Goal: Transaction & Acquisition: Purchase product/service

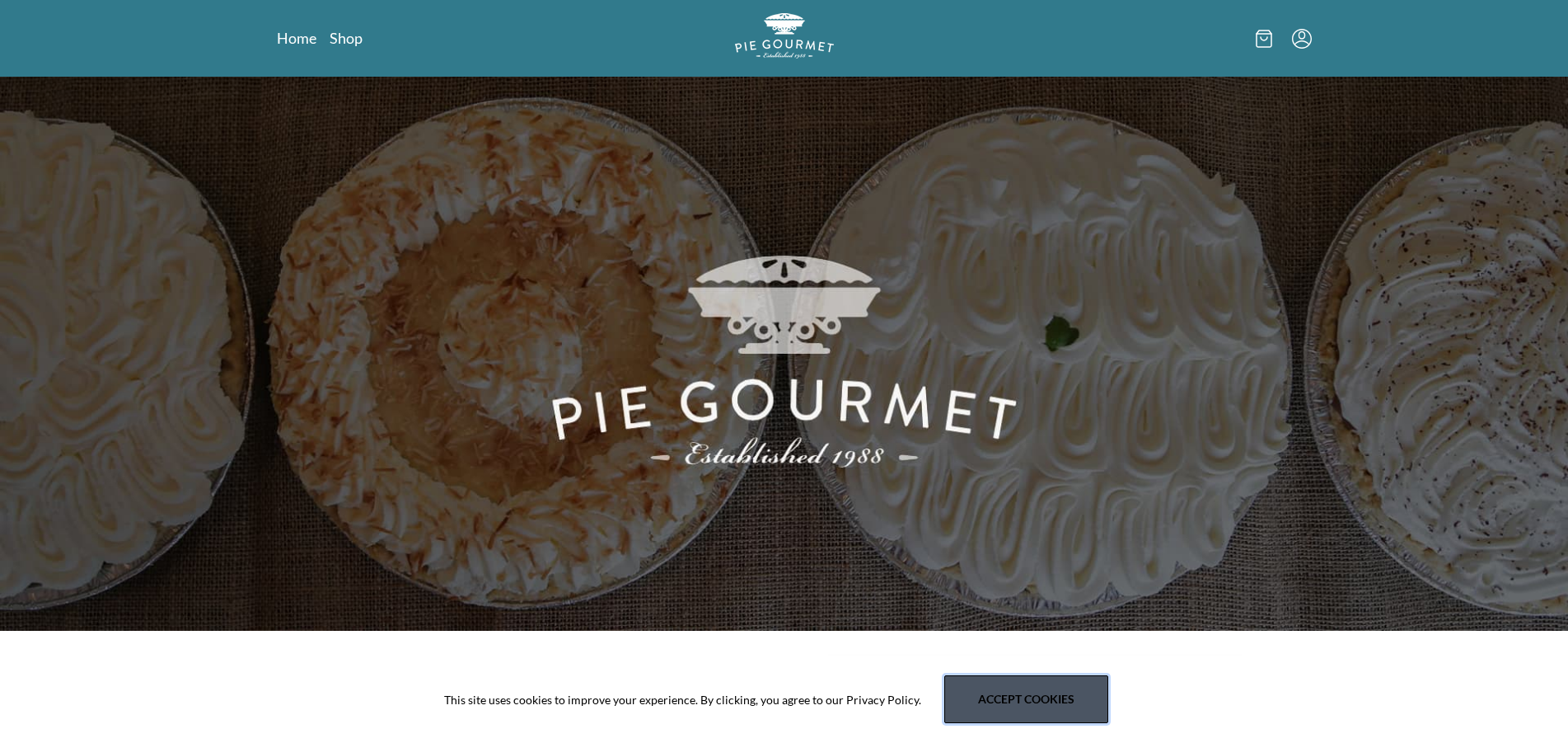
click at [1069, 721] on button "Accept cookies" at bounding box center [1027, 698] width 164 height 48
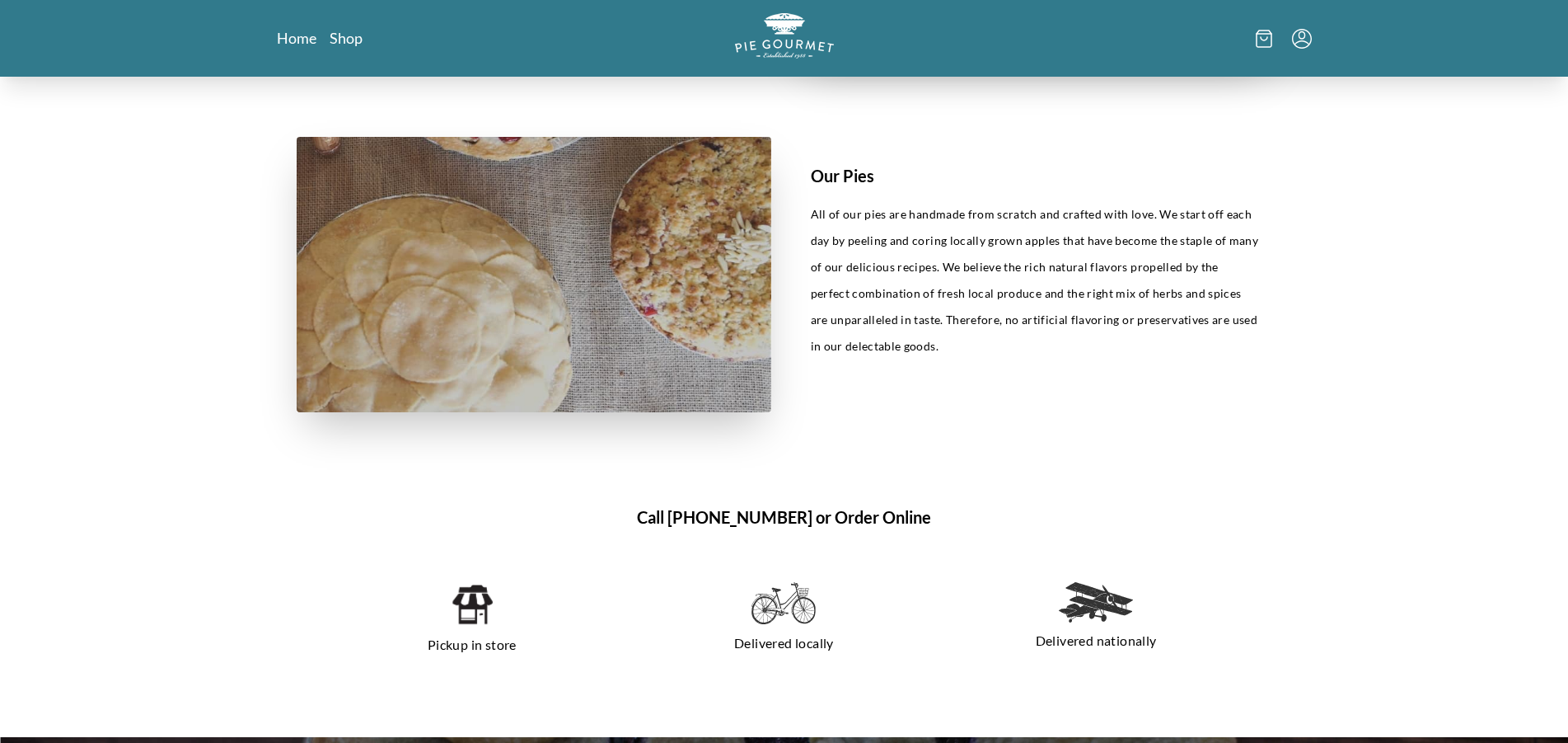
scroll to position [911, 0]
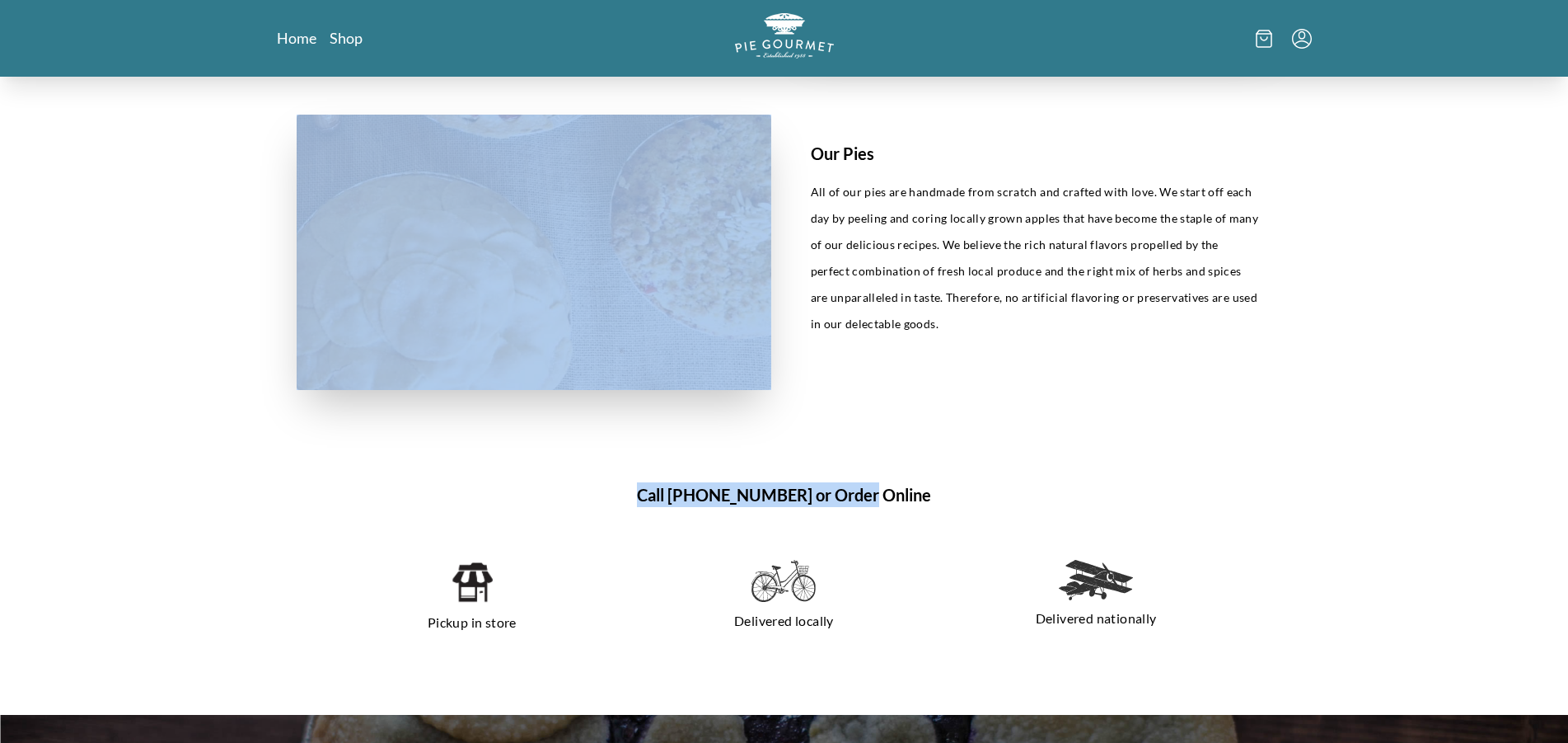
drag, startPoint x: 955, startPoint y: 360, endPoint x: 841, endPoint y: 444, distance: 141.6
click at [848, 440] on div "Our Story Since our humble start in [DATE]. We opened the doors to our current …" at bounding box center [784, 426] width 1568 height 2521
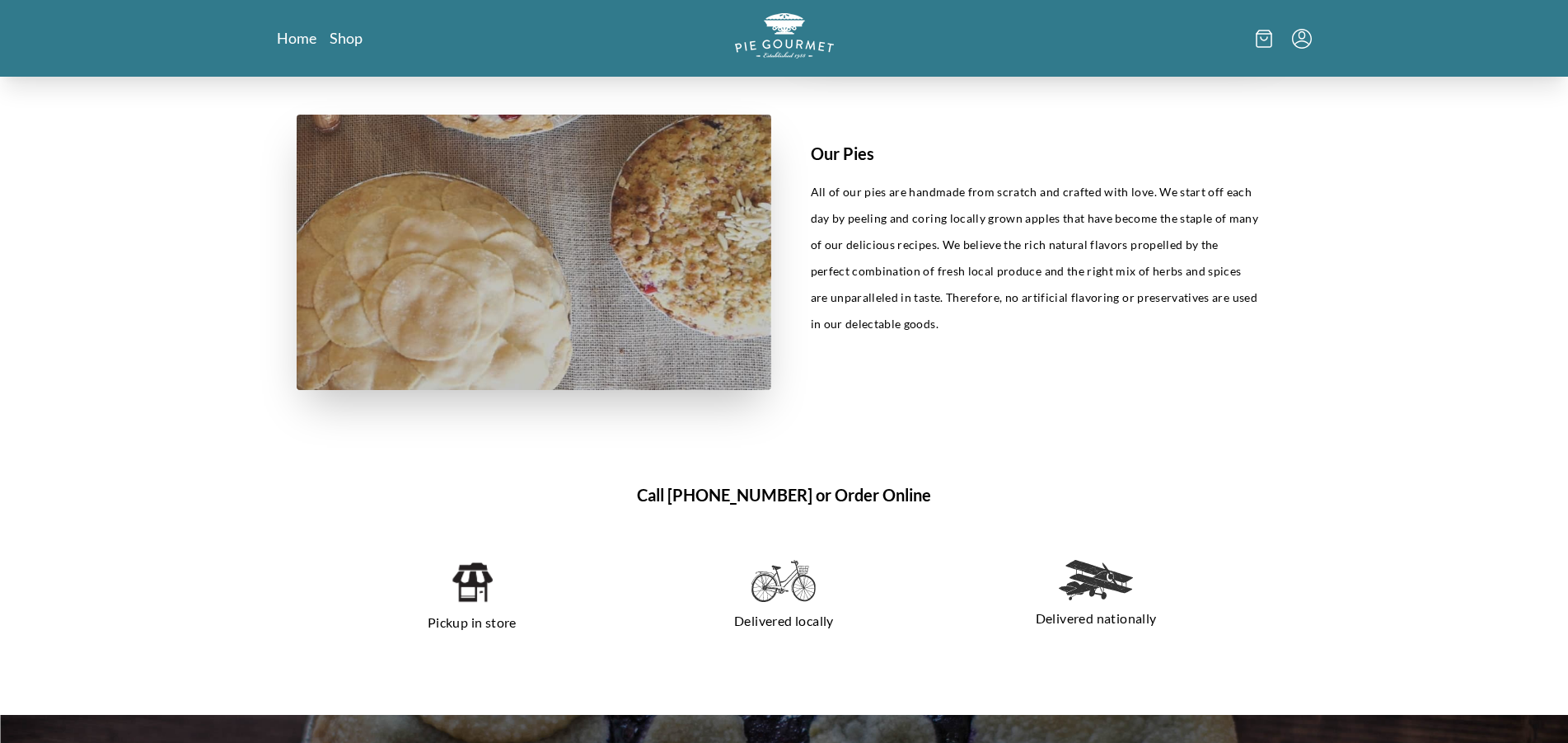
click at [877, 496] on h1 "Call [PHONE_NUMBER] or Order Online" at bounding box center [784, 494] width 976 height 24
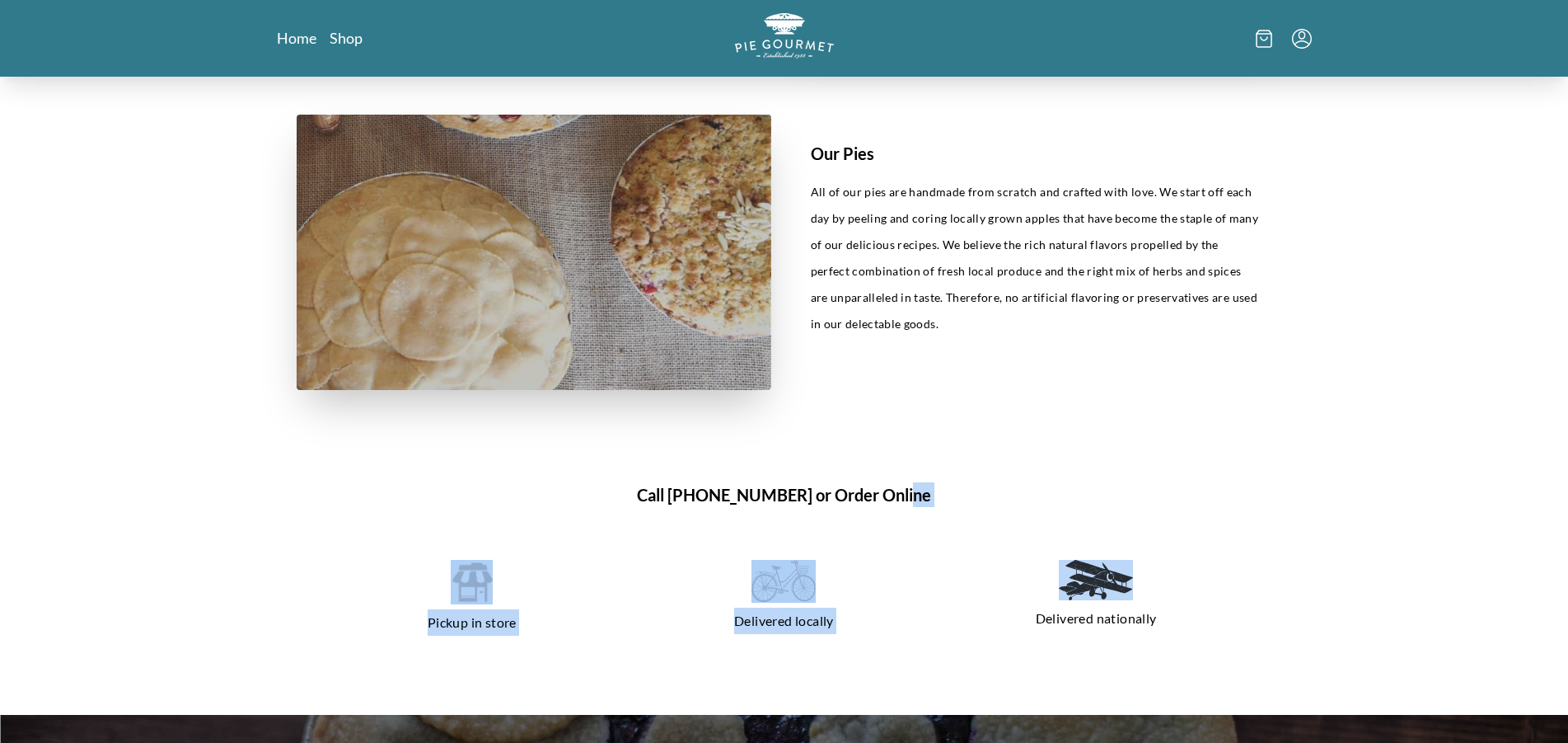
drag, startPoint x: 963, startPoint y: 512, endPoint x: 1012, endPoint y: 538, distance: 55.5
click at [1012, 538] on section "Call [PHONE_NUMBER] or Order Online Pickup in store Delivered locally Delivered…" at bounding box center [784, 572] width 1055 height 285
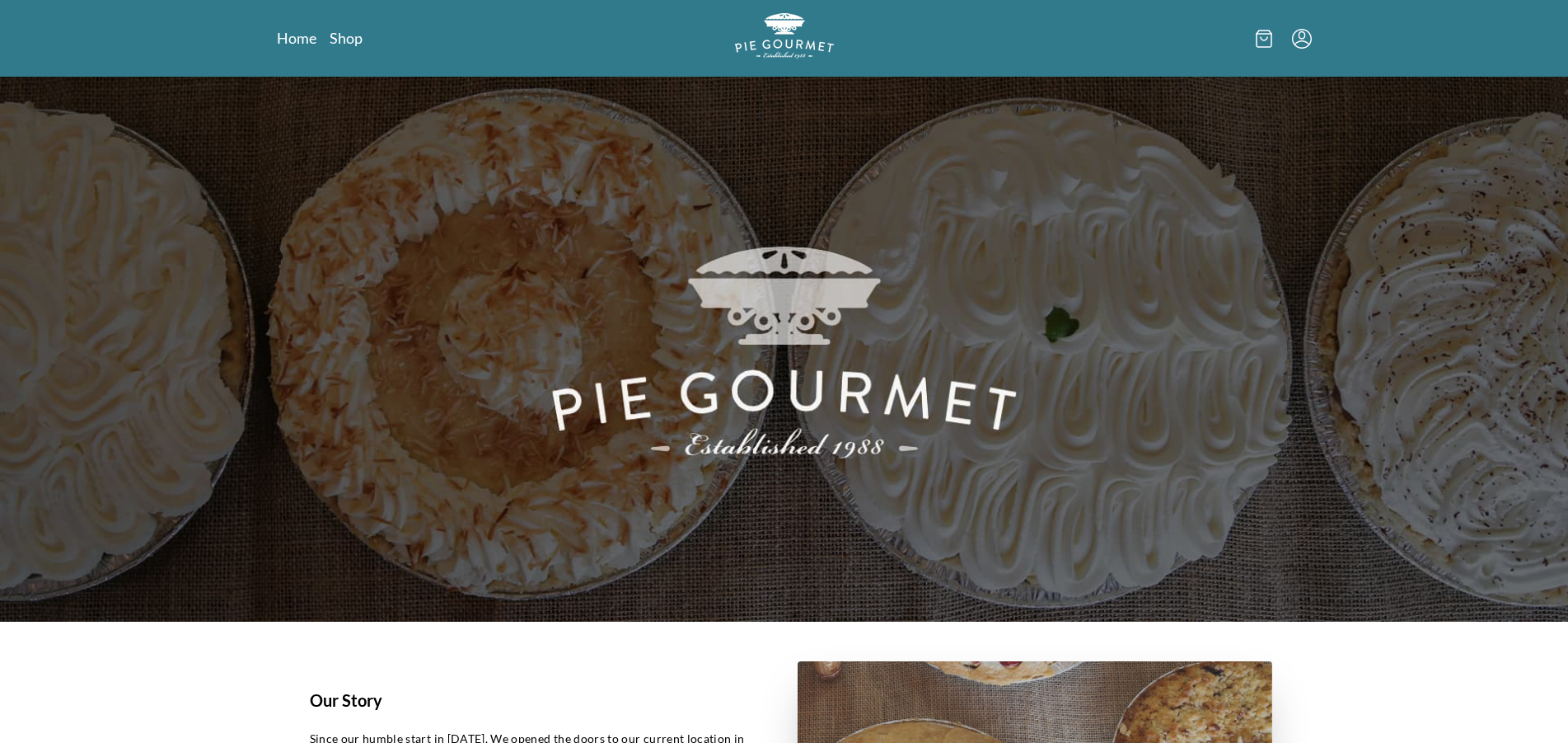
scroll to position [0, 0]
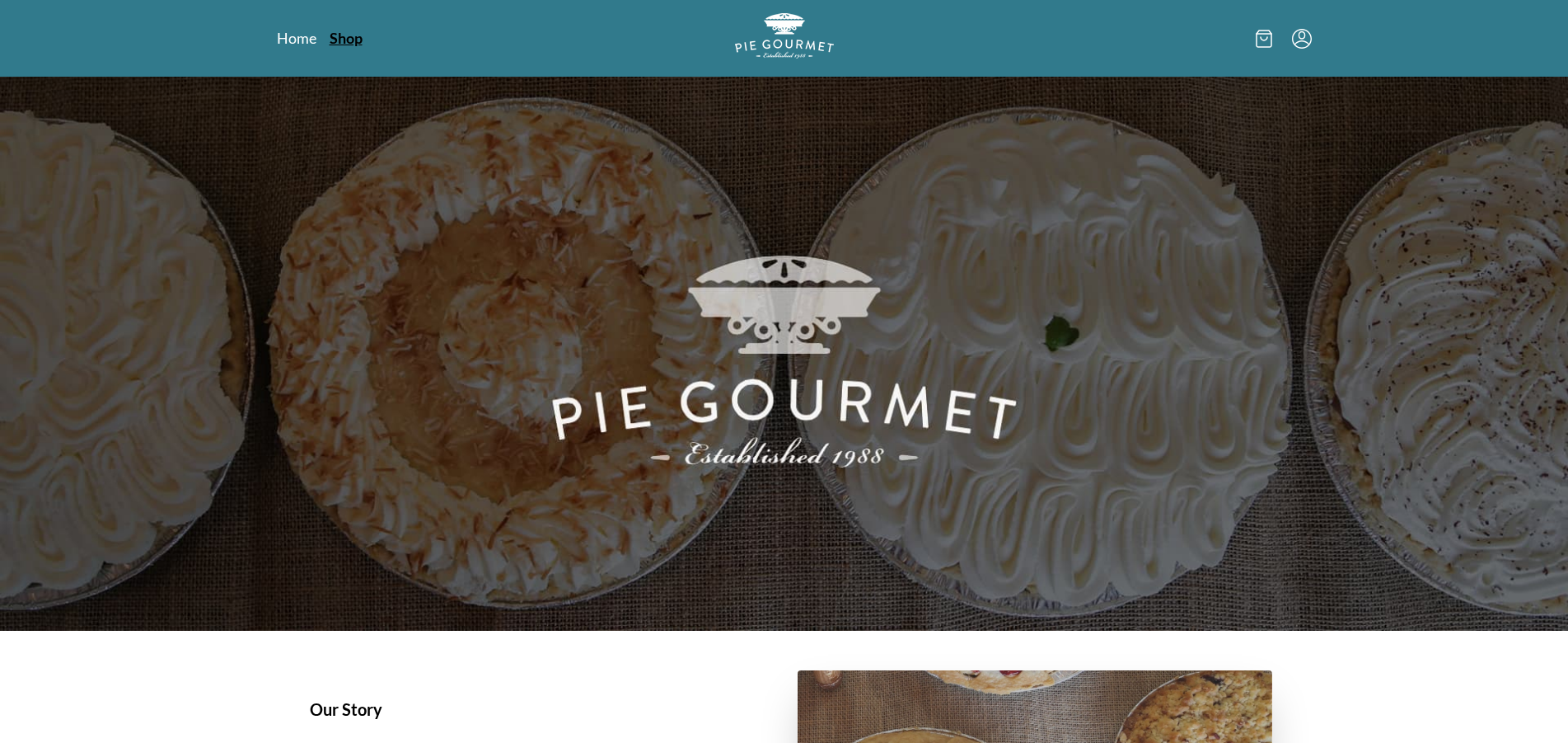
click at [352, 44] on link "Shop" at bounding box center [346, 38] width 33 height 19
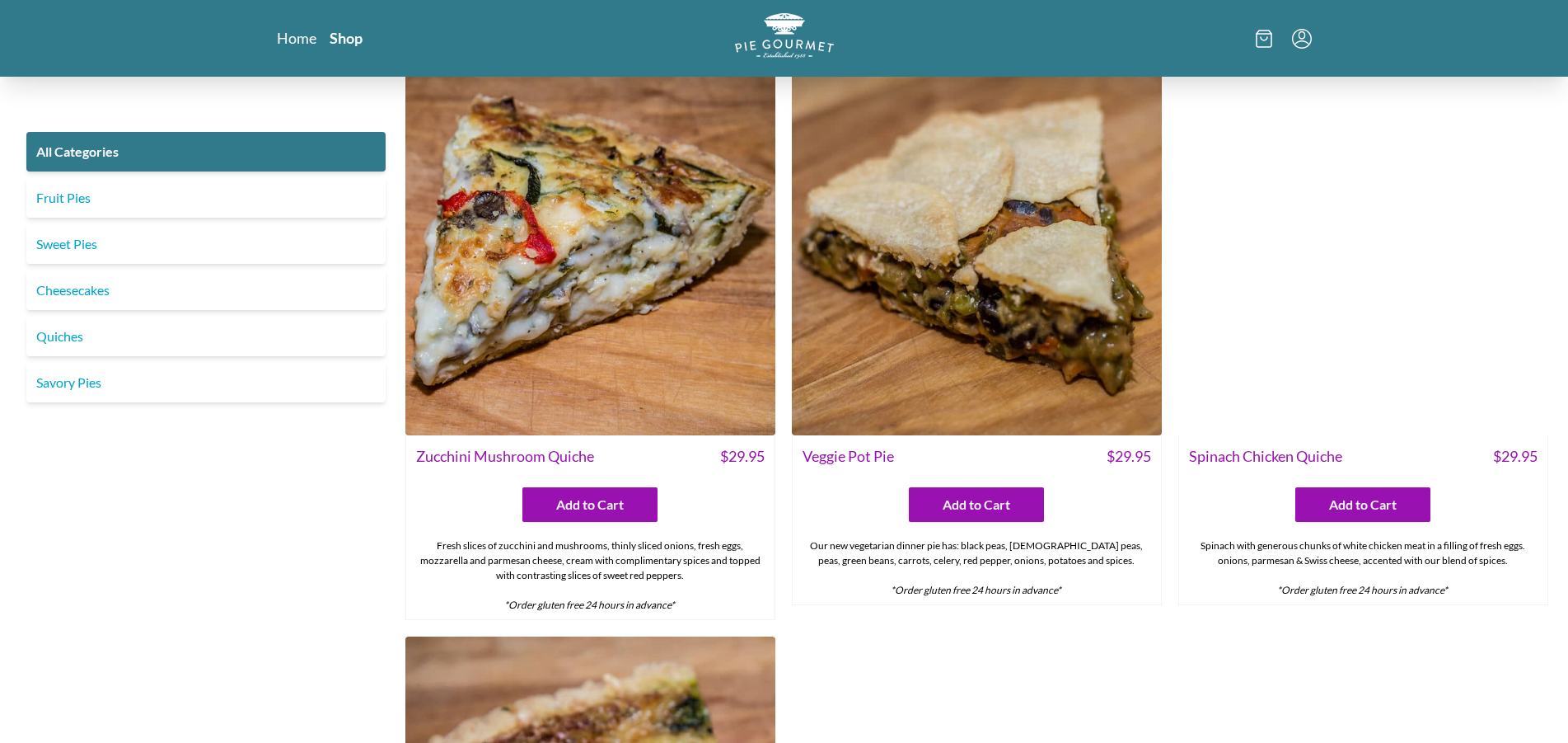
scroll to position [1022, 0]
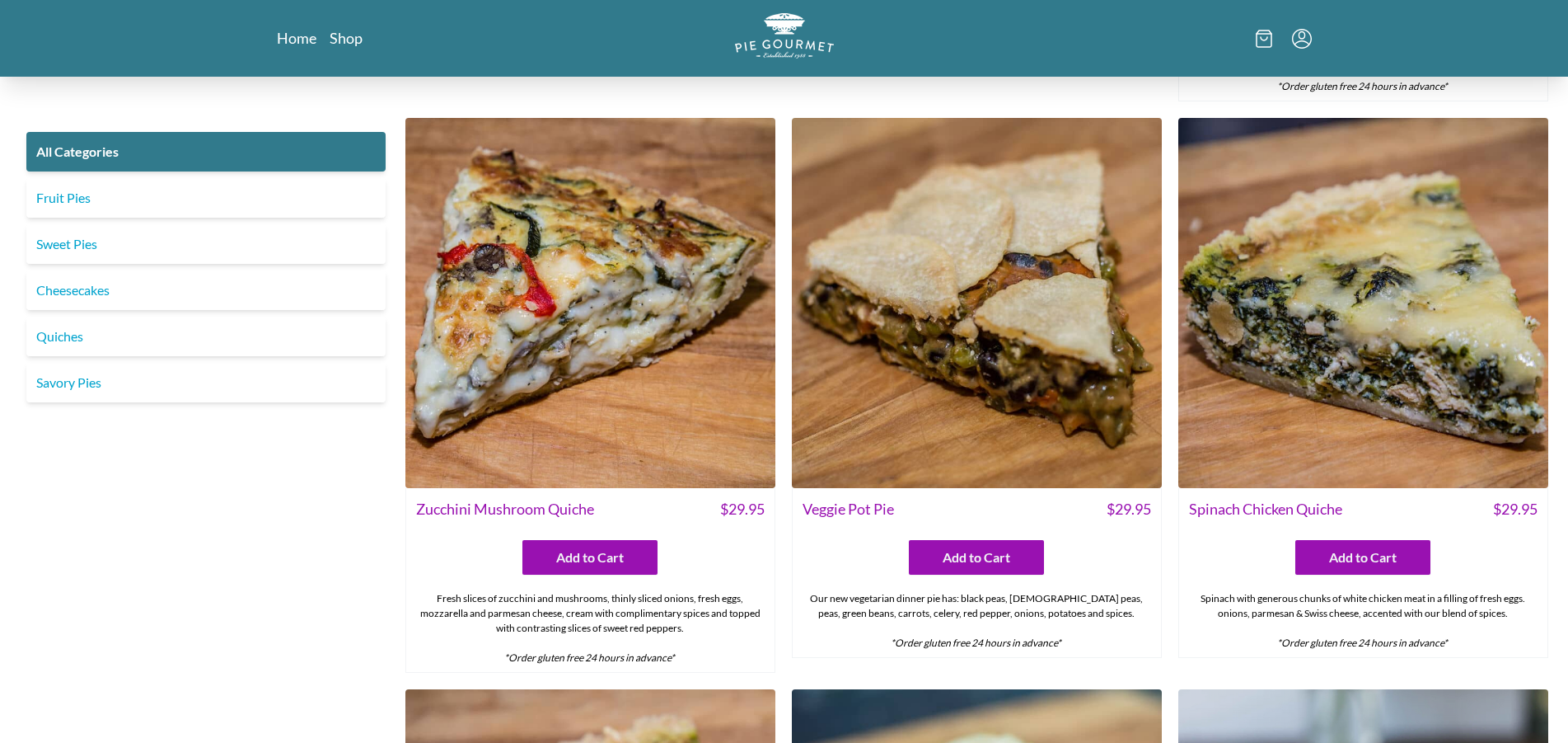
drag, startPoint x: 1575, startPoint y: 54, endPoint x: 1560, endPoint y: 181, distance: 127.9
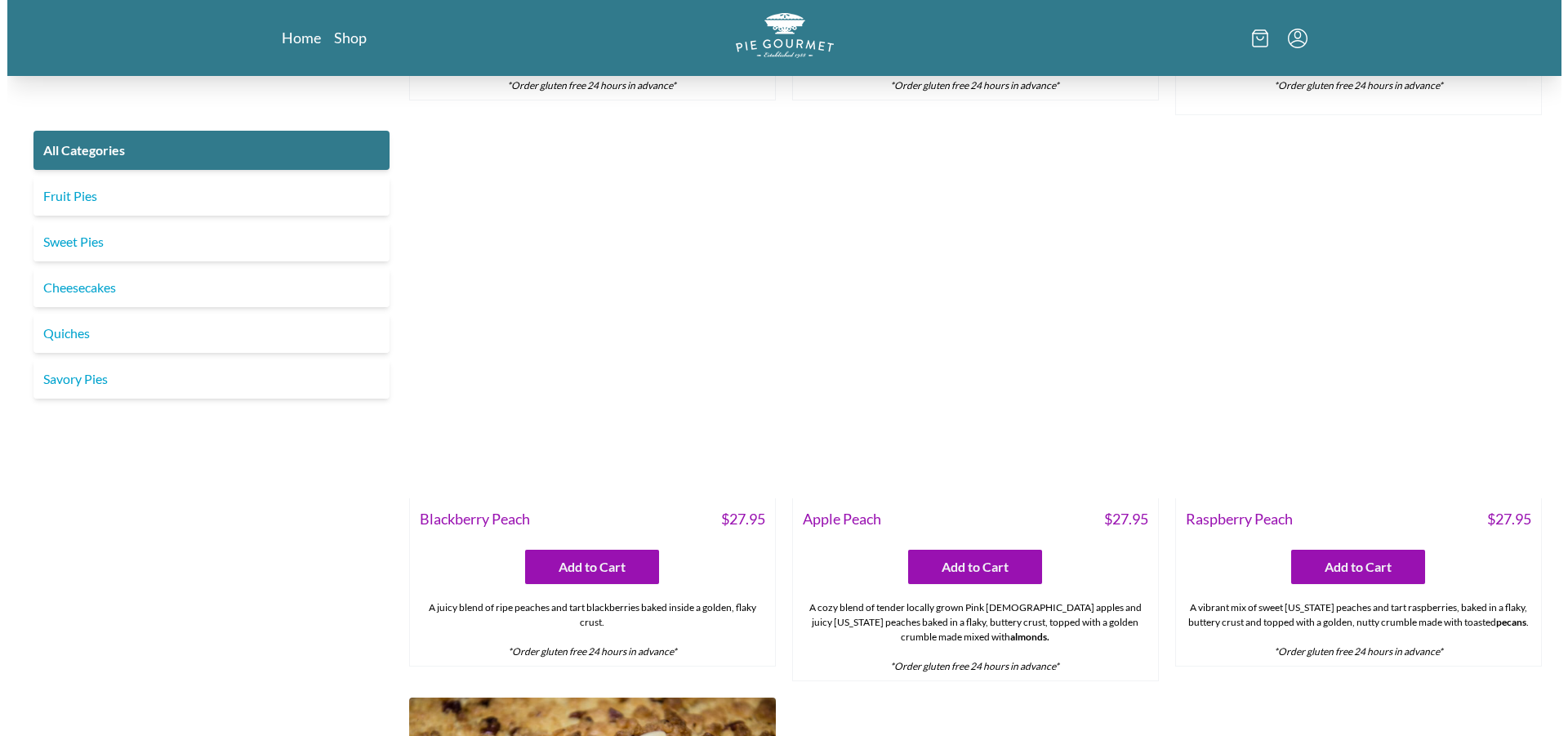
scroll to position [5554, 0]
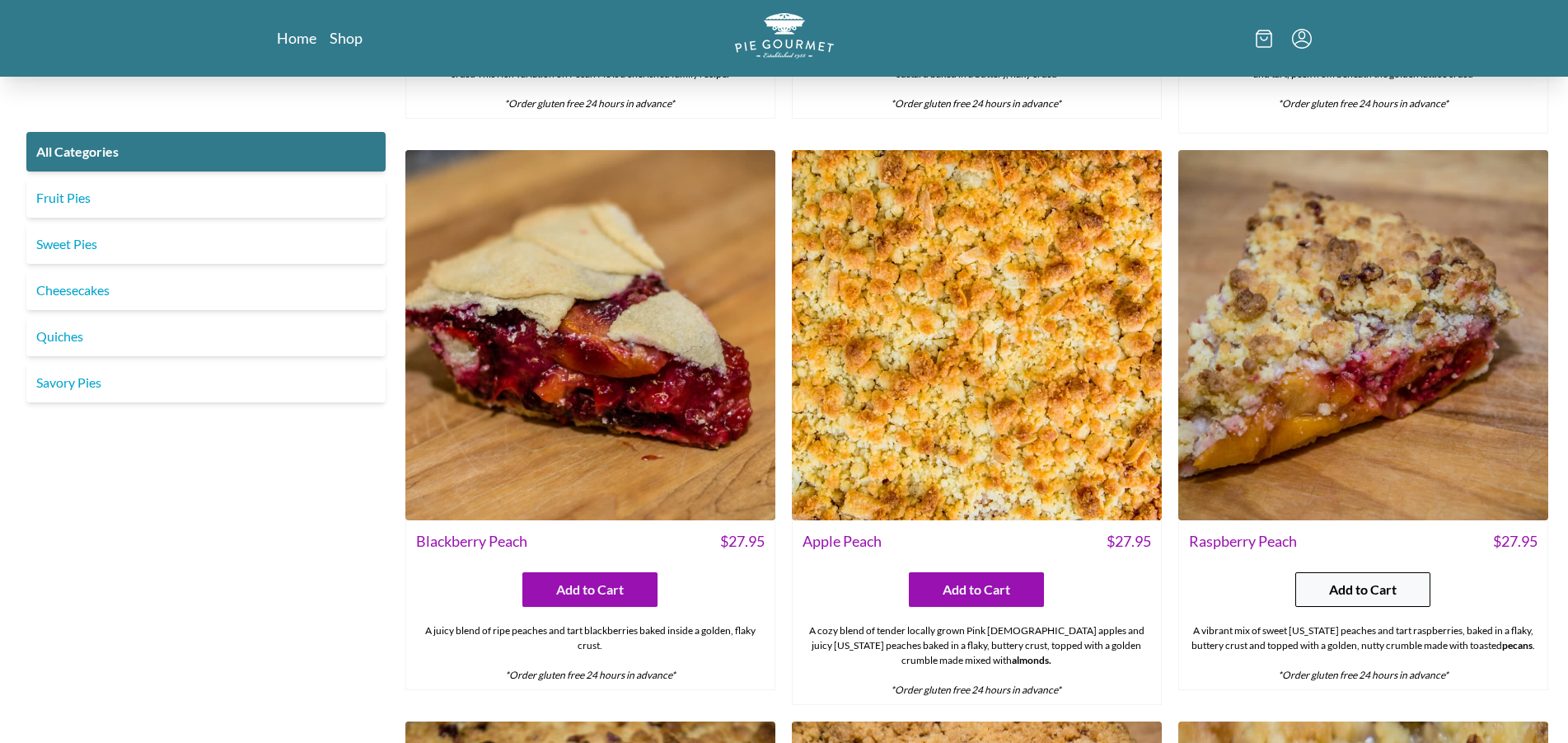
click at [1406, 590] on button "Add to Cart" at bounding box center [1363, 589] width 135 height 35
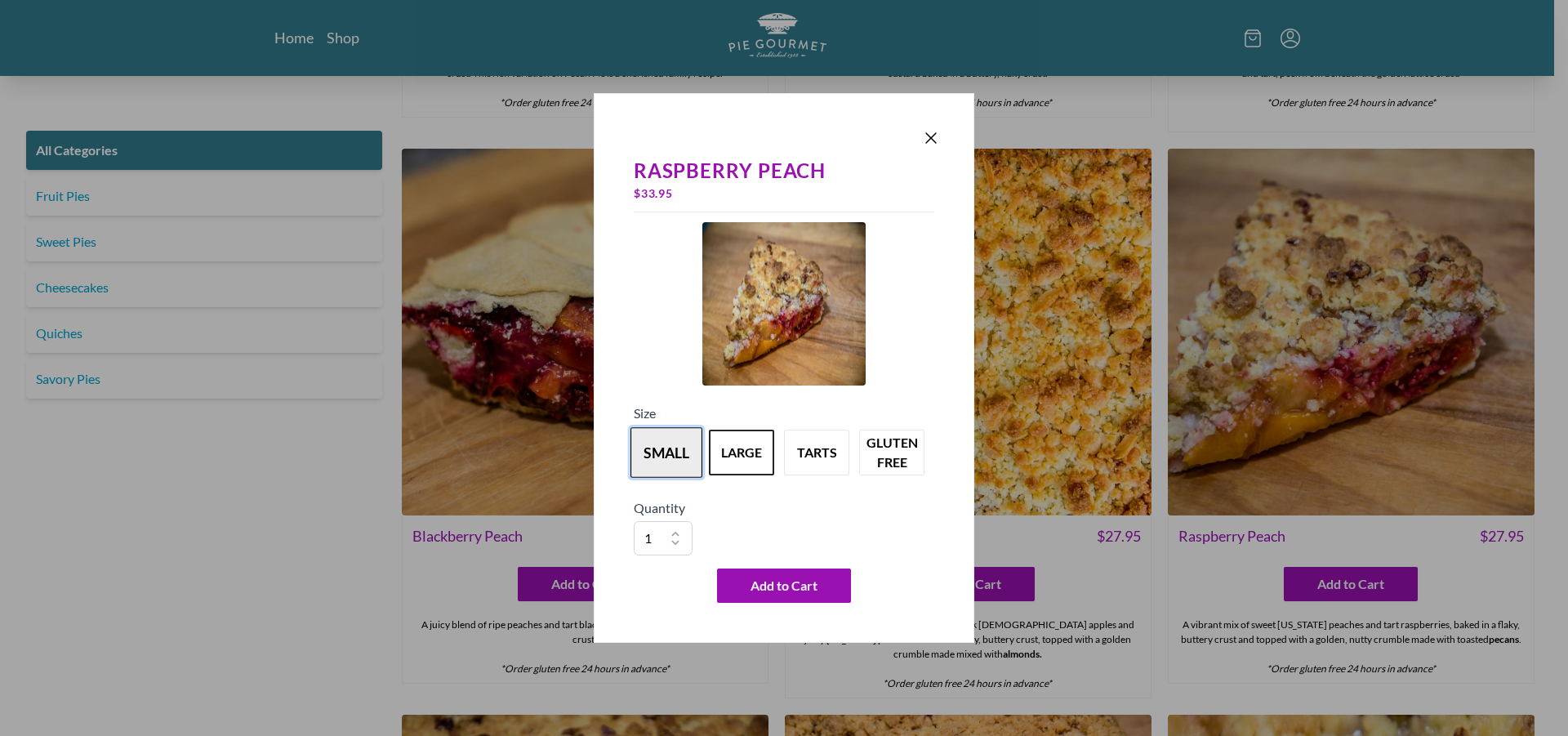
click at [671, 454] on button "small" at bounding box center [666, 452] width 72 height 51
click at [718, 457] on button "large" at bounding box center [741, 452] width 72 height 51
click at [805, 448] on button "tarts" at bounding box center [816, 452] width 72 height 51
click at [752, 455] on button "large" at bounding box center [741, 452] width 72 height 51
click at [786, 580] on span "Add to Cart" at bounding box center [784, 586] width 67 height 19
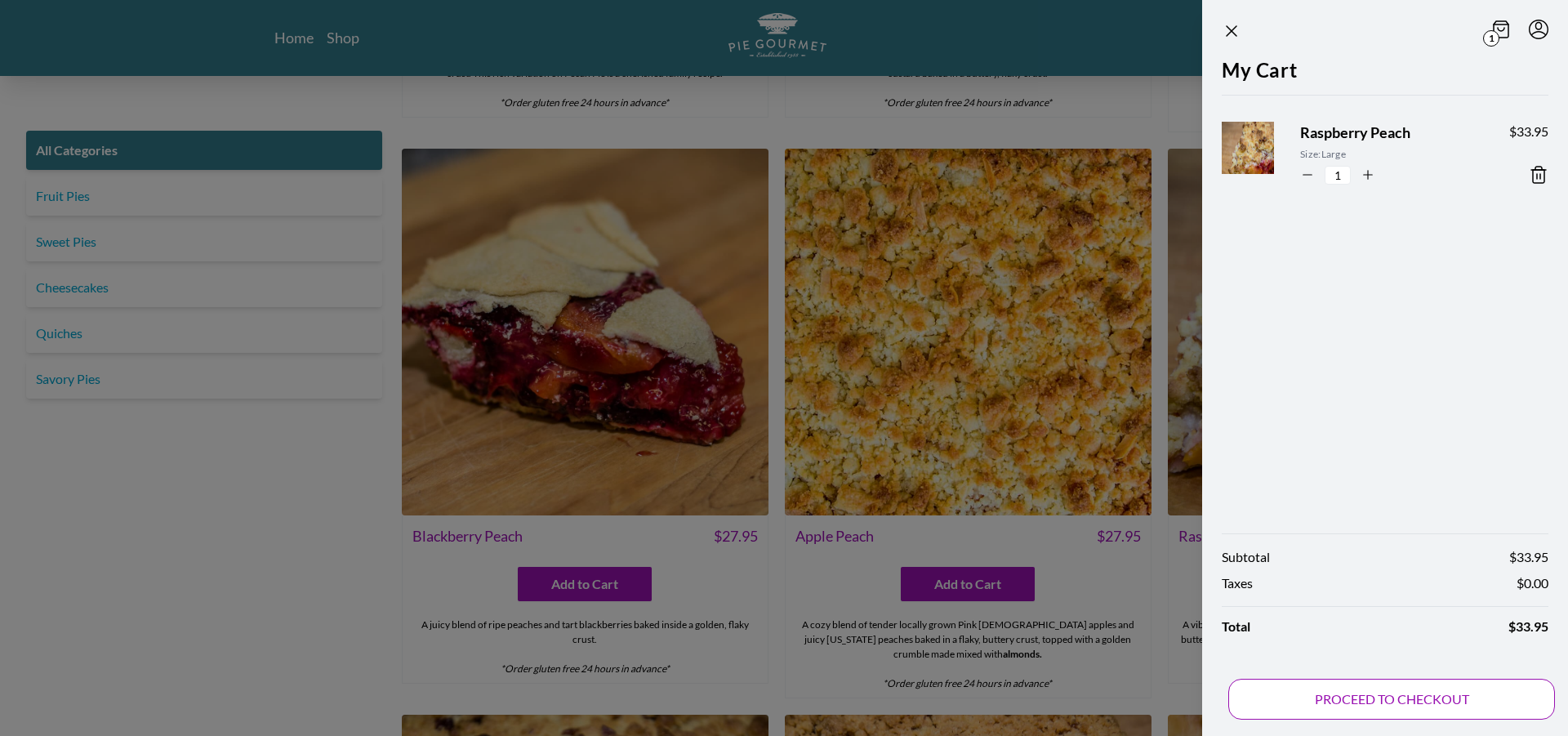
click at [1312, 693] on button "PROCEED TO CHECKOUT" at bounding box center [1391, 699] width 327 height 40
